Goal: Register for event/course

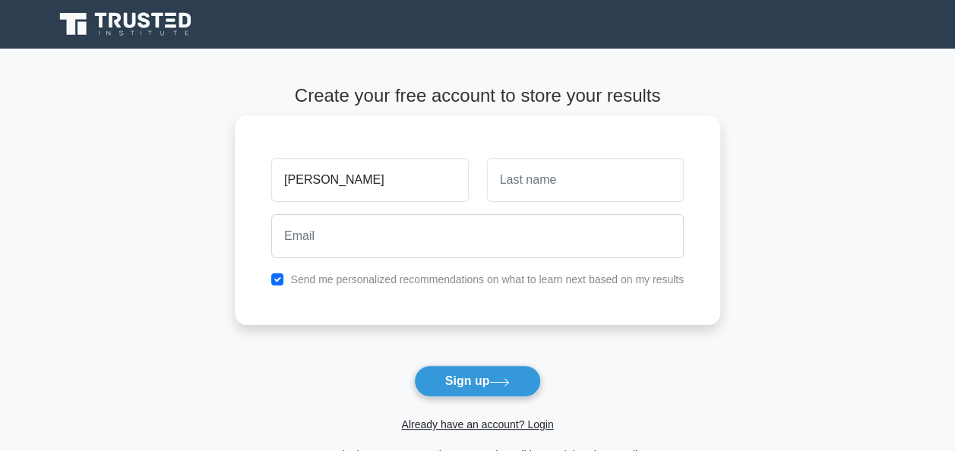
type input "[PERSON_NAME]"
click at [543, 188] on input "text" at bounding box center [585, 180] width 197 height 44
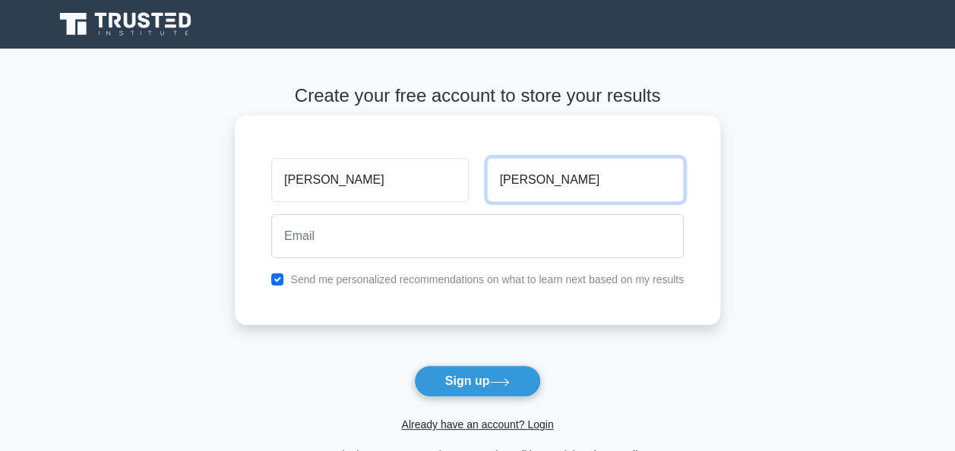
type input "Coffie"
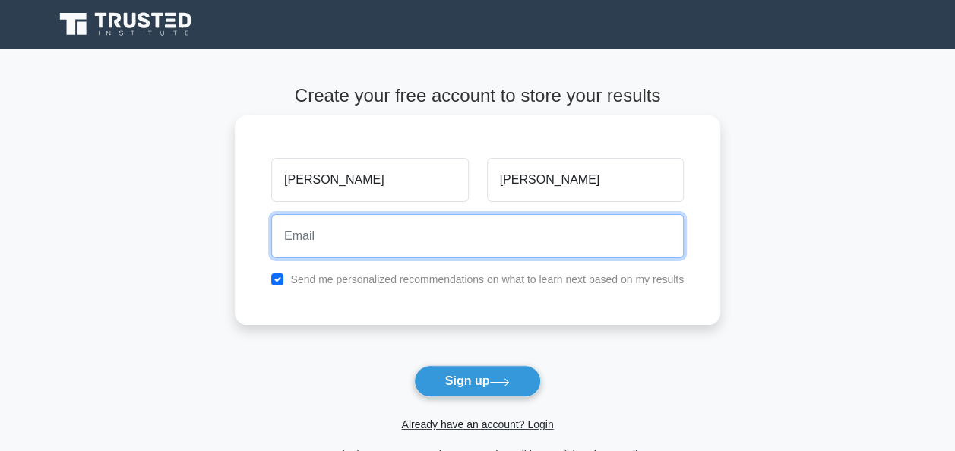
click at [495, 228] on input "email" at bounding box center [477, 236] width 412 height 44
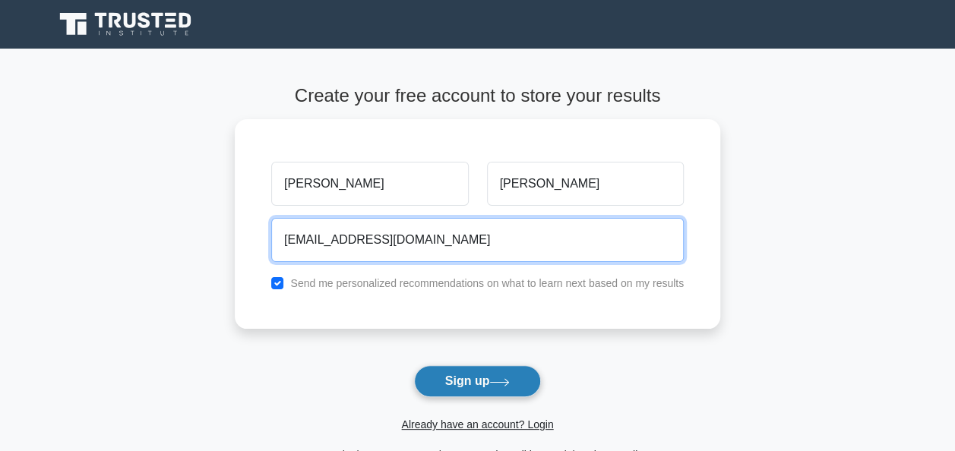
type input "franciscoffie197@gmail.com"
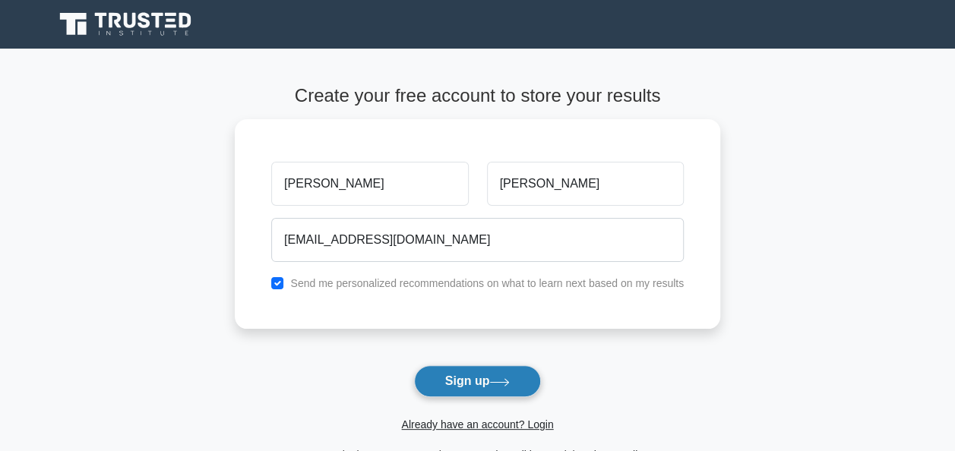
click at [483, 391] on button "Sign up" at bounding box center [478, 381] width 128 height 32
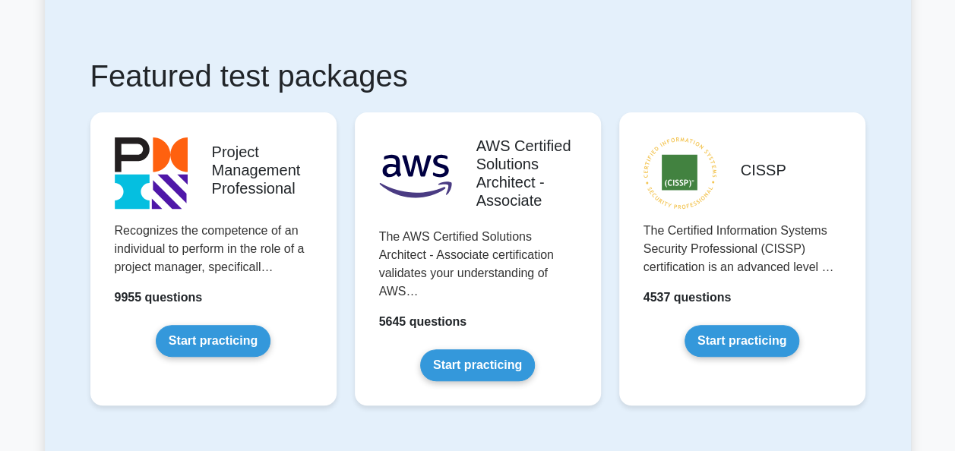
scroll to position [243, 0]
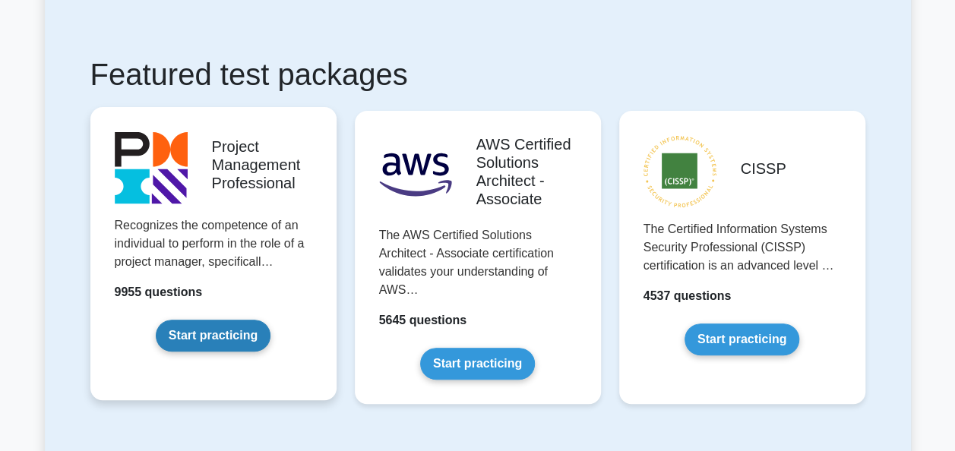
click at [213, 346] on link "Start practicing" at bounding box center [213, 336] width 115 height 32
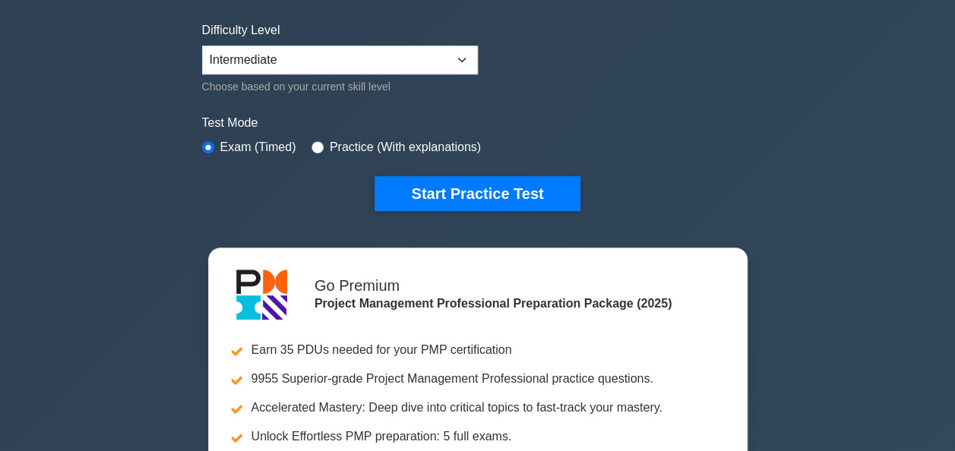
scroll to position [364, 0]
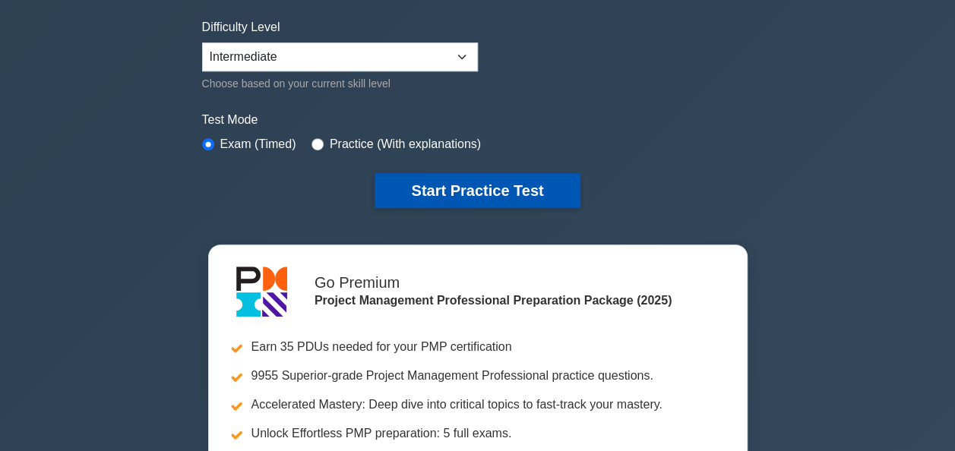
click at [440, 191] on button "Start Practice Test" at bounding box center [476, 190] width 205 height 35
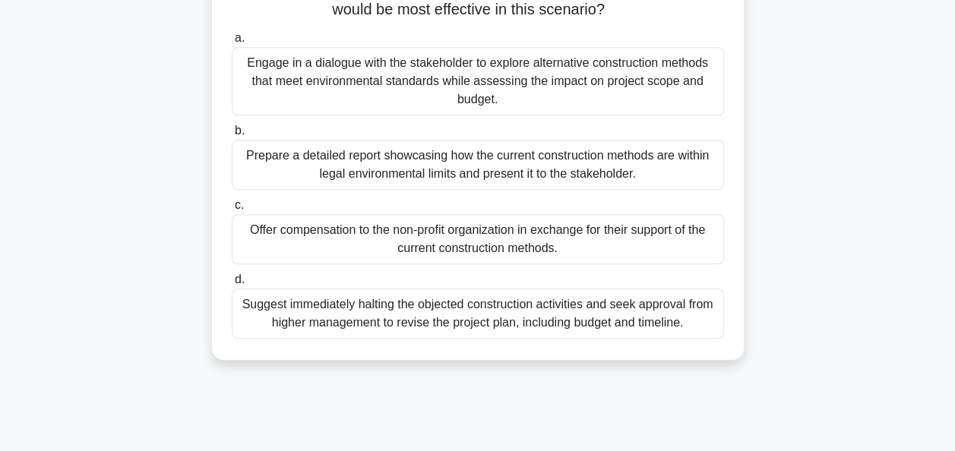
scroll to position [369, 0]
